Goal: Task Accomplishment & Management: Use online tool/utility

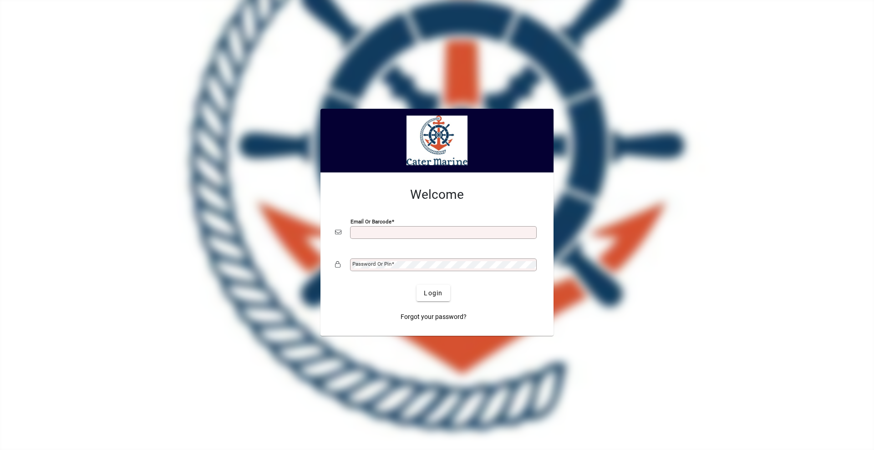
click at [387, 234] on input "Email or Barcode" at bounding box center [444, 232] width 184 height 7
type input "**********"
click at [416, 285] on button "Login" at bounding box center [432, 293] width 33 height 16
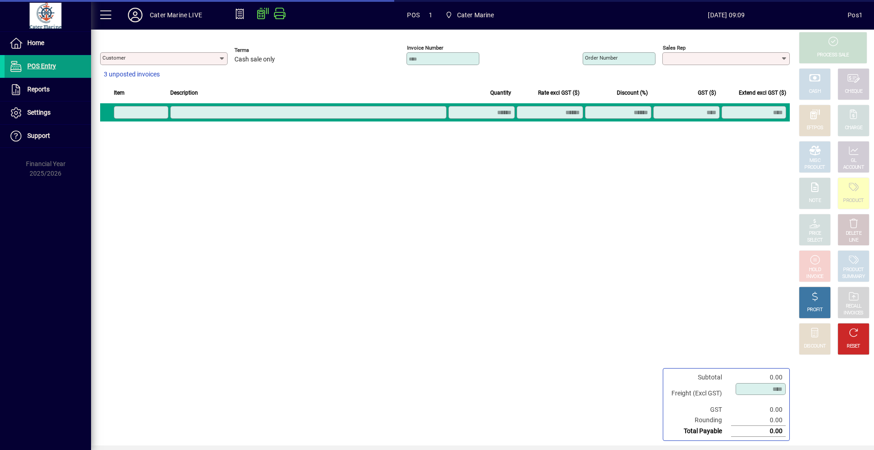
type input "**********"
